Goal: Information Seeking & Learning: Learn about a topic

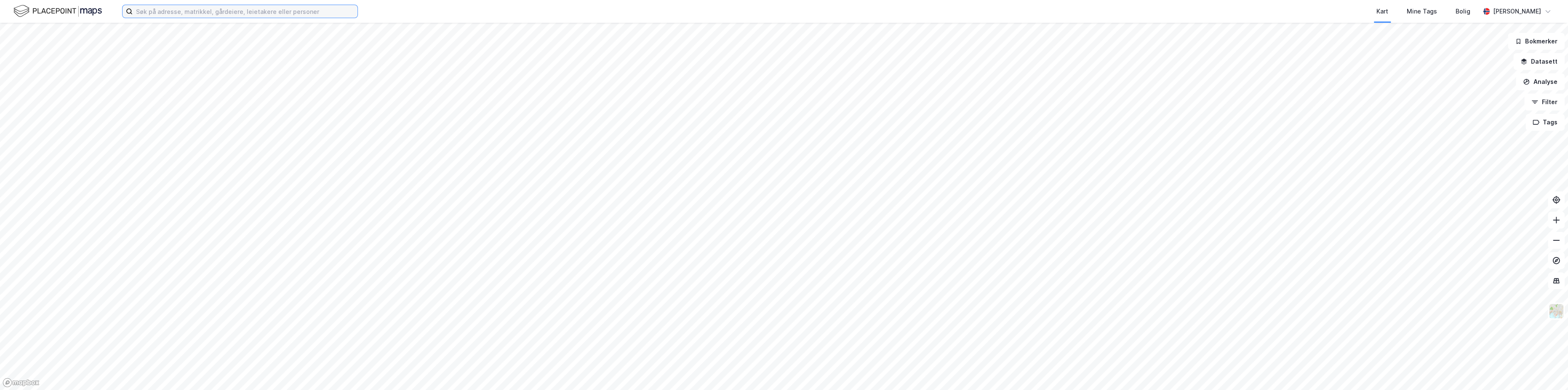
click at [172, 12] on input at bounding box center [245, 11] width 225 height 13
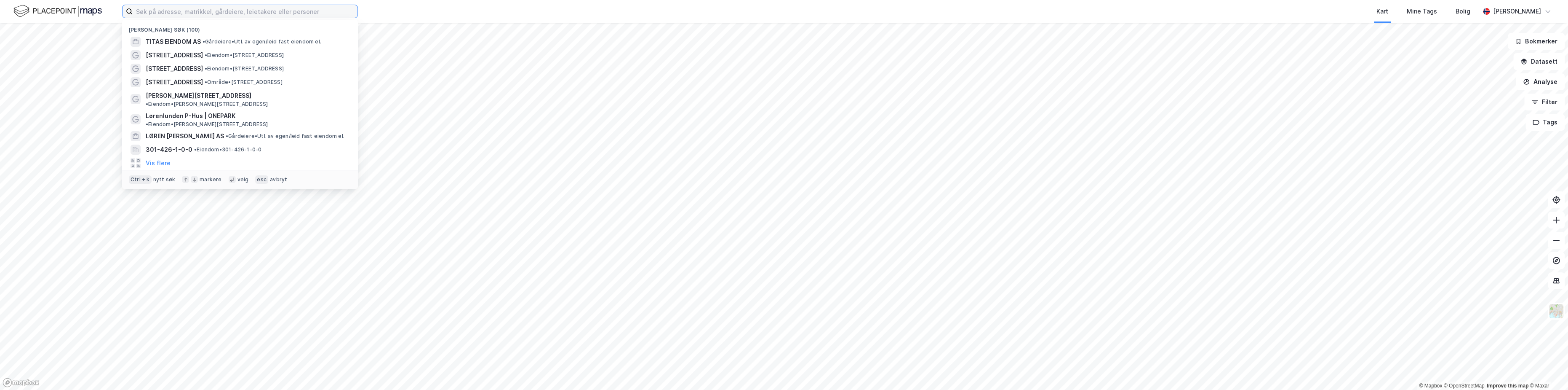
paste input "Westerheim AS"
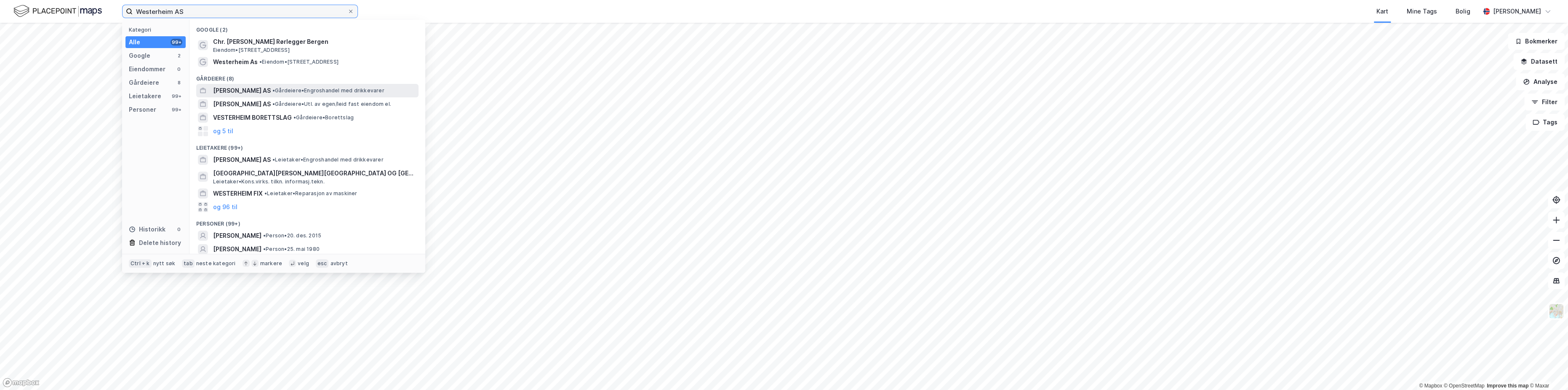
type input "Westerheim AS"
click at [246, 92] on span "[PERSON_NAME] AS" at bounding box center [242, 90] width 58 height 10
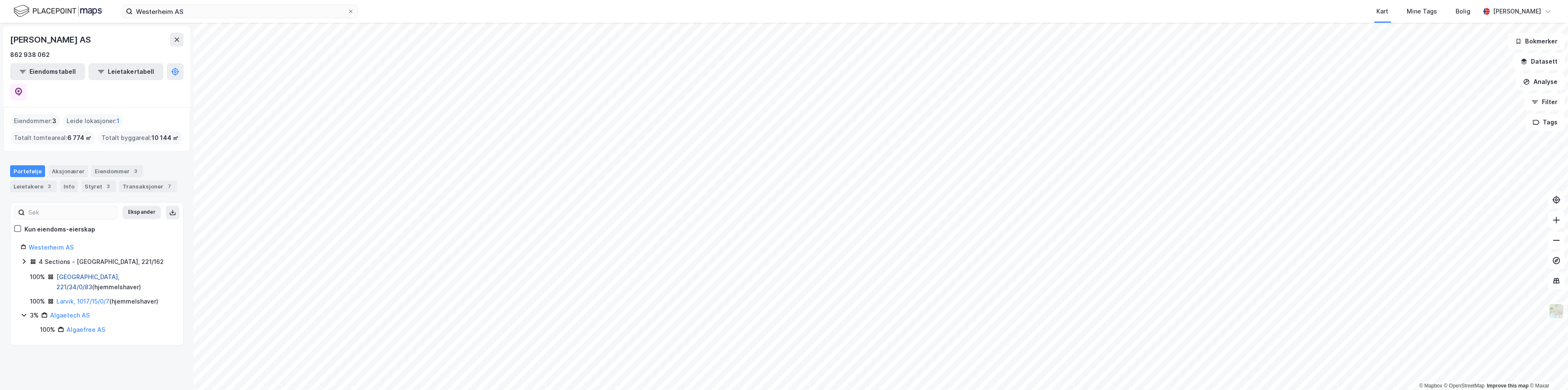
click at [99, 273] on link "[GEOGRAPHIC_DATA], 221/34/0/83" at bounding box center [88, 282] width 63 height 17
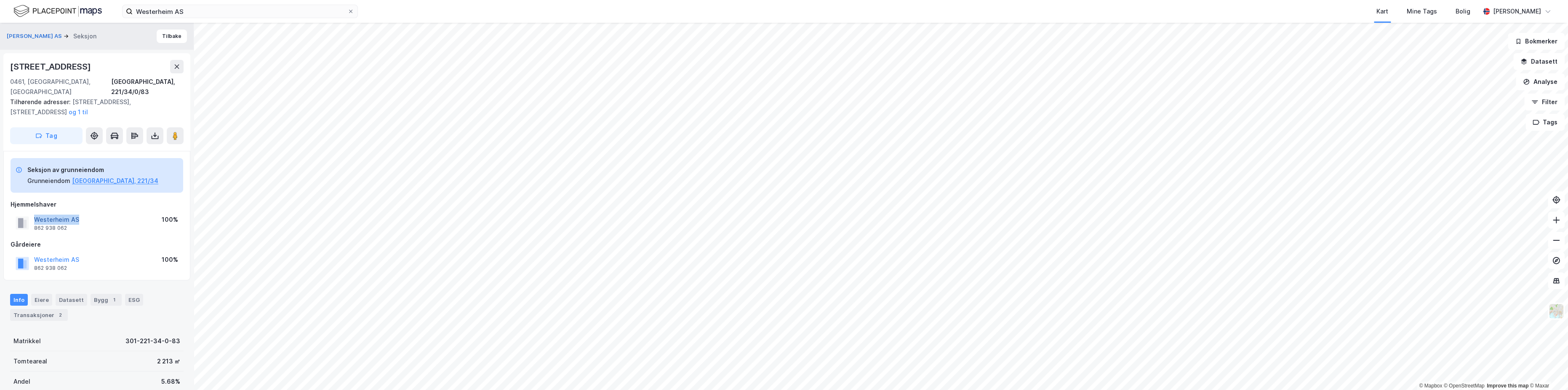
drag, startPoint x: 89, startPoint y: 211, endPoint x: 35, endPoint y: 210, distance: 54.0
click at [35, 213] on div "[GEOGRAPHIC_DATA] AS 862 938 062 100%" at bounding box center [97, 222] width 173 height 20
copy button "Westerheim AS"
